Goal: Browse casually

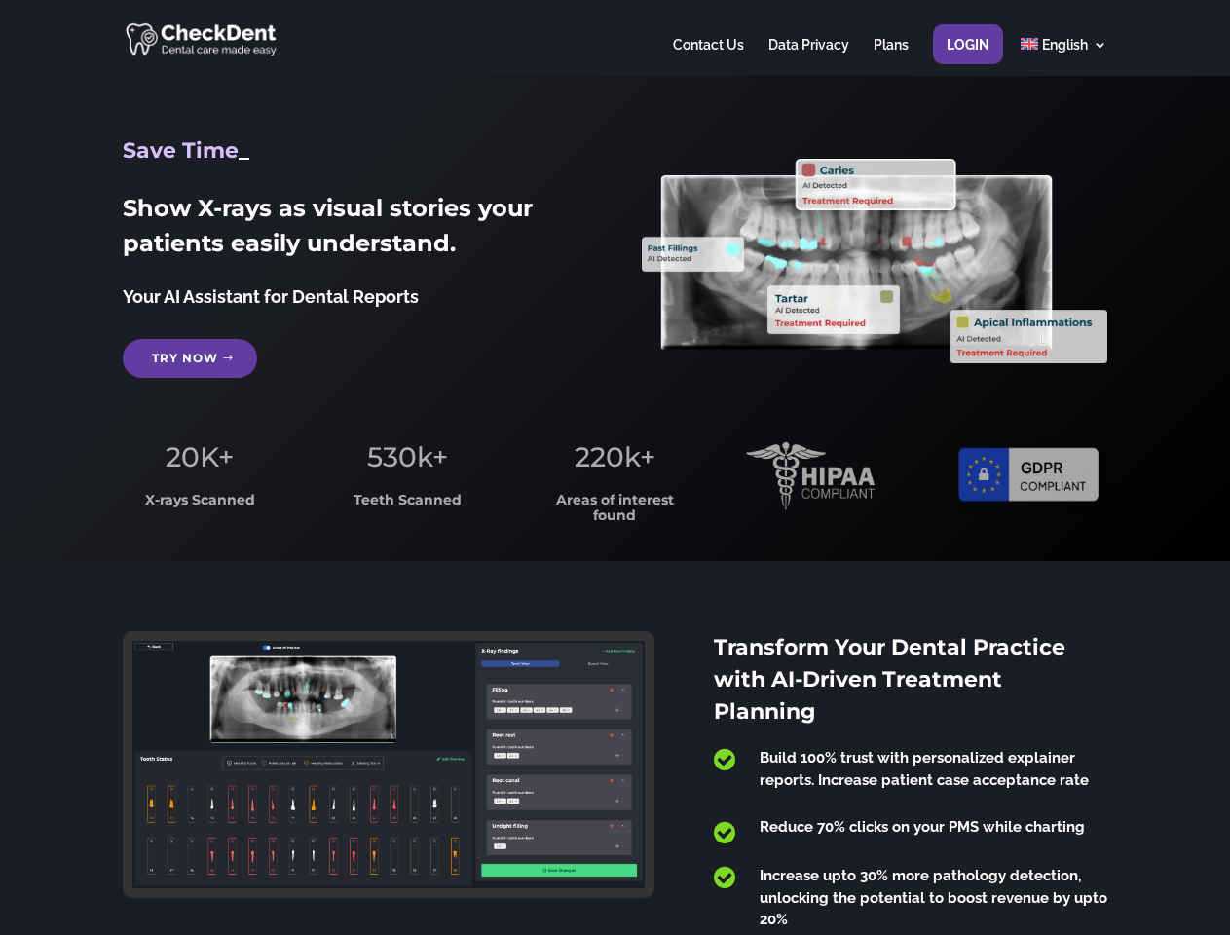
click at [614, 467] on span "220k+" at bounding box center [614, 456] width 81 height 33
click at [614, 38] on div at bounding box center [614, 38] width 983 height 76
click at [614, 467] on span "220k+" at bounding box center [614, 456] width 81 height 33
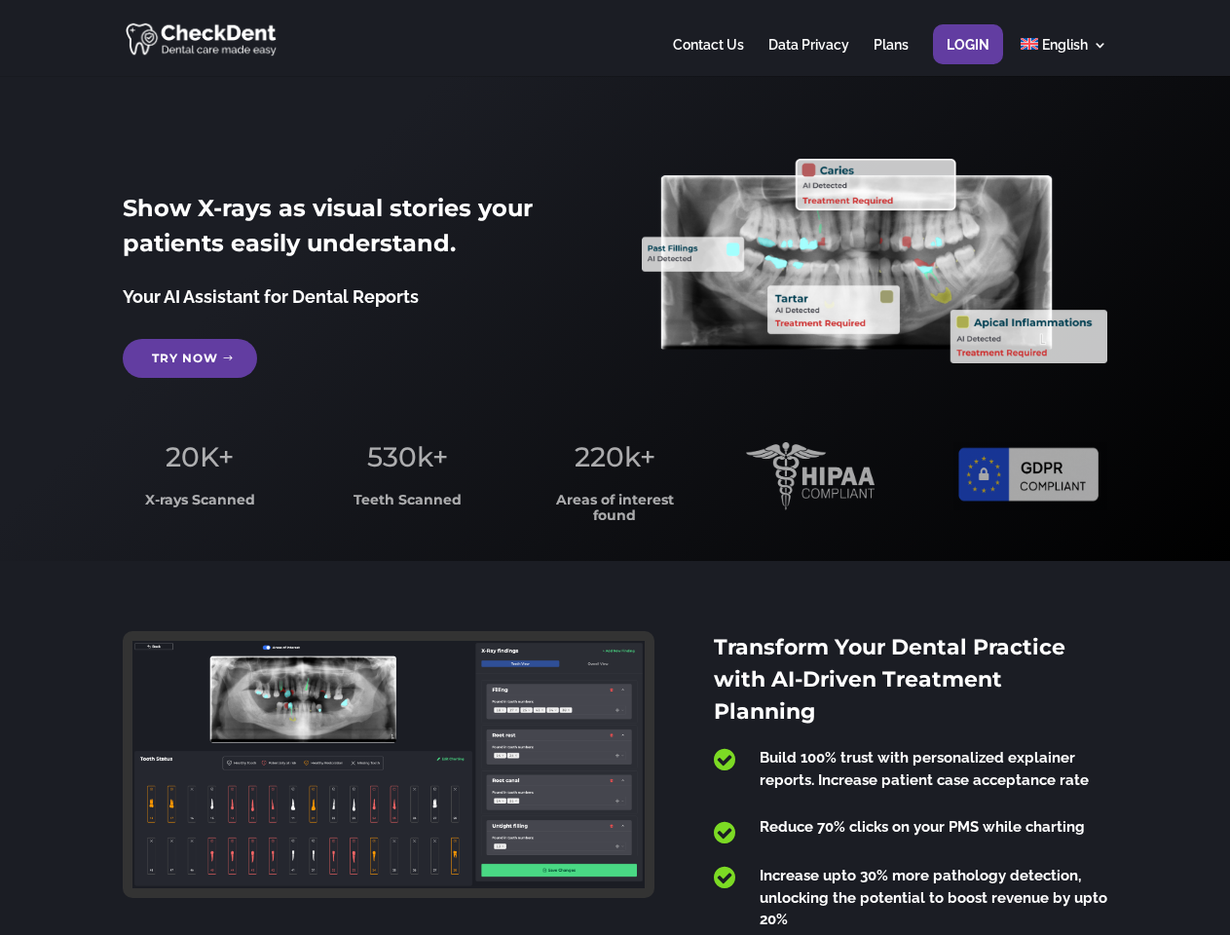
click at [614, 38] on div at bounding box center [614, 38] width 983 height 76
